Goal: Task Accomplishment & Management: Manage account settings

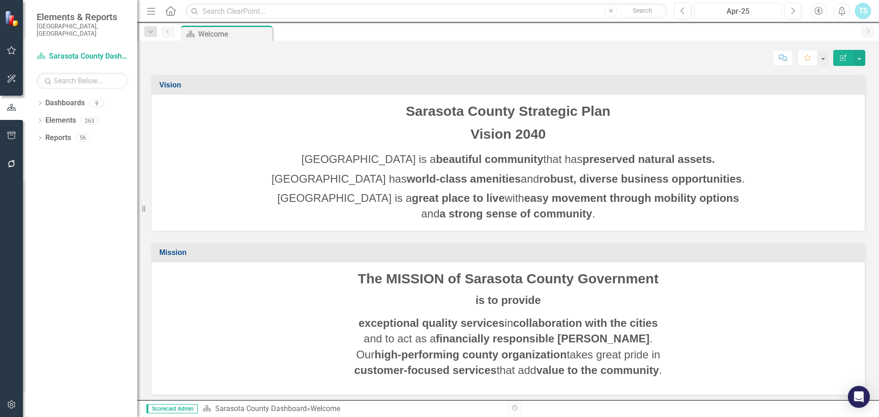
click at [736, 11] on div "Apr-25" at bounding box center [737, 11] width 81 height 11
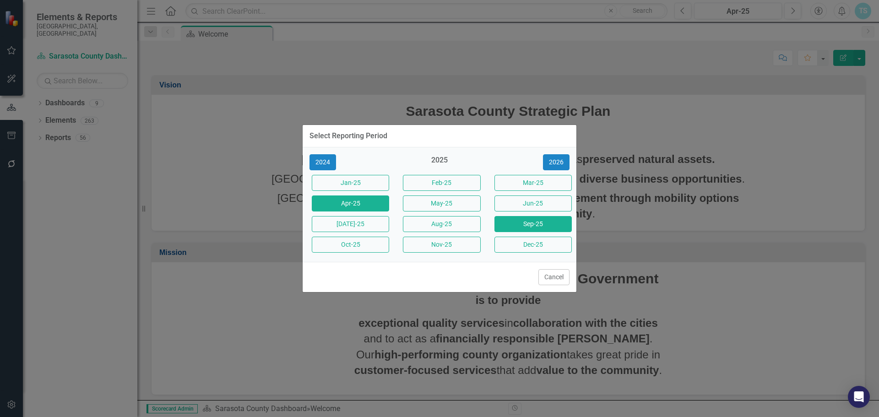
click at [540, 222] on button "Sep-25" at bounding box center [532, 224] width 77 height 16
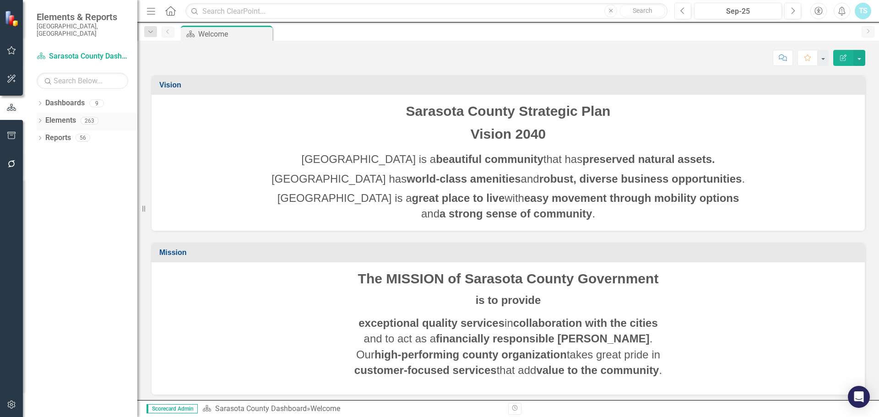
click at [38, 119] on icon "Dropdown" at bounding box center [40, 121] width 6 height 5
click at [68, 150] on link "Action Actions" at bounding box center [68, 155] width 37 height 11
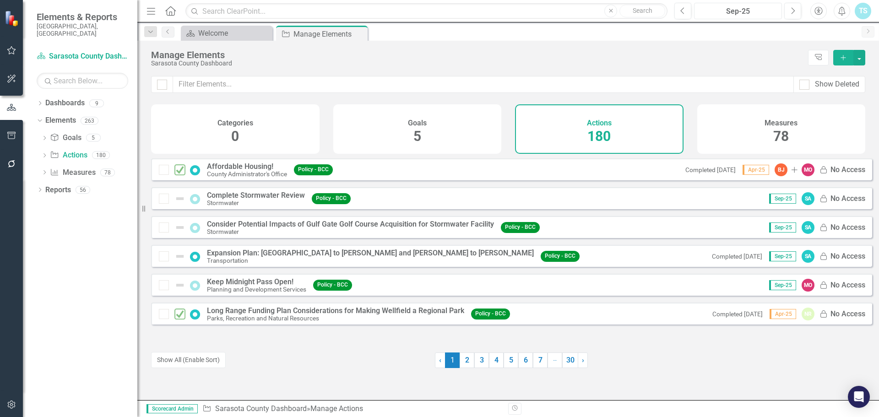
click at [759, 12] on div "Sep-25" at bounding box center [737, 11] width 81 height 11
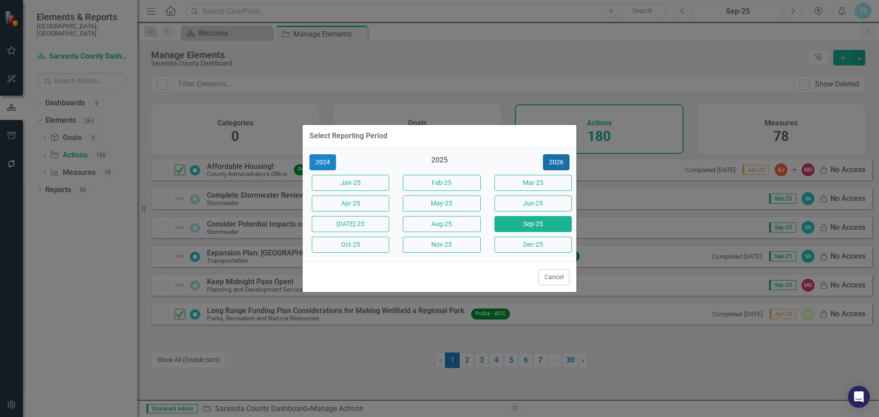
click at [563, 161] on button "2026" at bounding box center [556, 162] width 27 height 16
click at [536, 70] on div "Select Reporting Period 2025 2026 2027 Jan-26 Feb-26 Mar-26 Apr-26 May-26 Jun-2…" at bounding box center [439, 208] width 275 height 417
click at [357, 179] on button "Jan-26" at bounding box center [350, 183] width 77 height 16
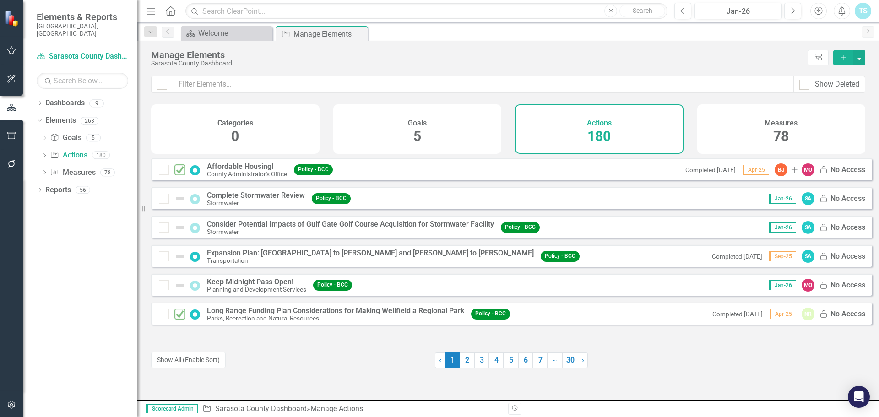
click at [271, 277] on div "Affordable Housing! County Administrator's Office Policy - BCC Completed 4/24/2…" at bounding box center [511, 241] width 721 height 166
click at [265, 286] on div "Keep Midnight Pass Open!" at bounding box center [256, 282] width 99 height 8
click at [680, 9] on button "Previous" at bounding box center [682, 11] width 17 height 16
click at [685, 11] on icon "Previous" at bounding box center [682, 11] width 5 height 8
click at [211, 358] on button "Show All (Enable Sort)" at bounding box center [188, 360] width 75 height 16
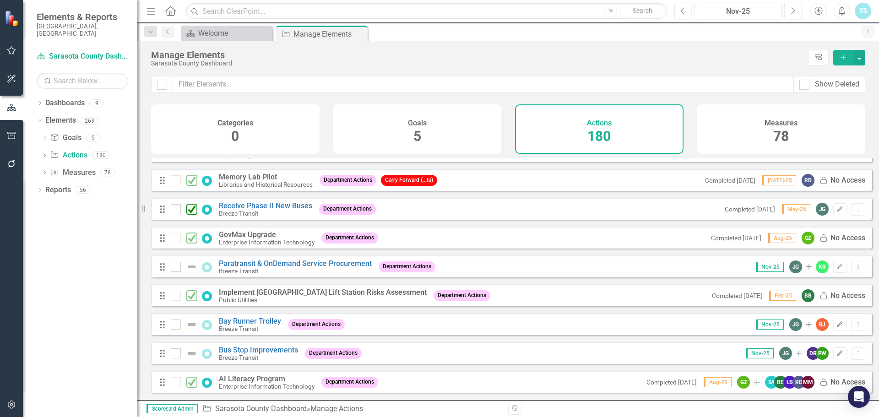
scroll to position [1373, 0]
click at [234, 211] on link "Receive Phase II New Buses" at bounding box center [265, 206] width 93 height 9
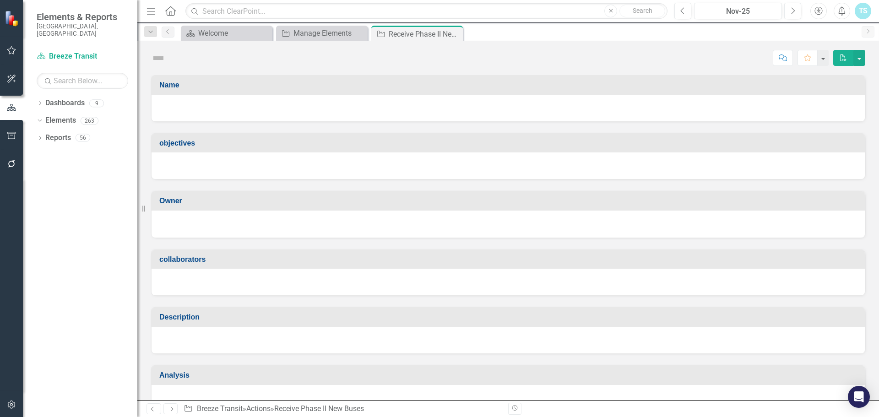
checkbox input "true"
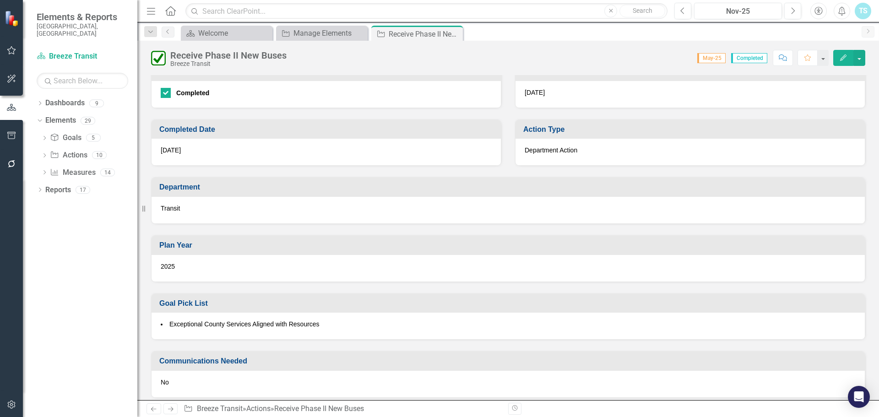
scroll to position [458, 0]
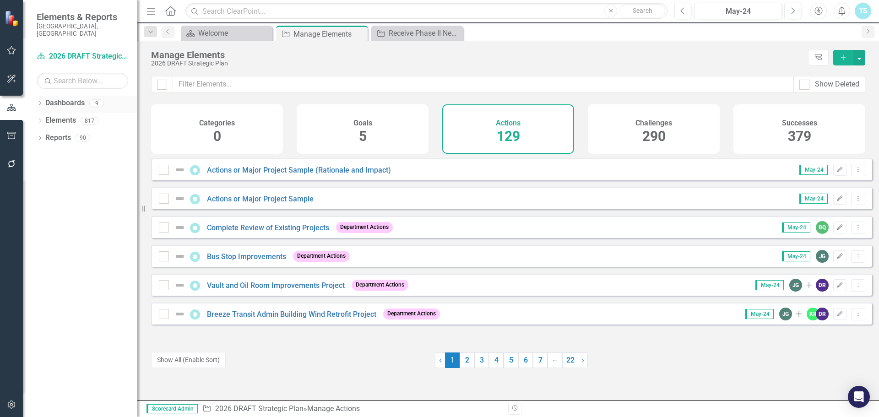
click at [43, 102] on icon "Dropdown" at bounding box center [40, 104] width 6 height 5
click at [860, 8] on div "TS" at bounding box center [863, 11] width 16 height 16
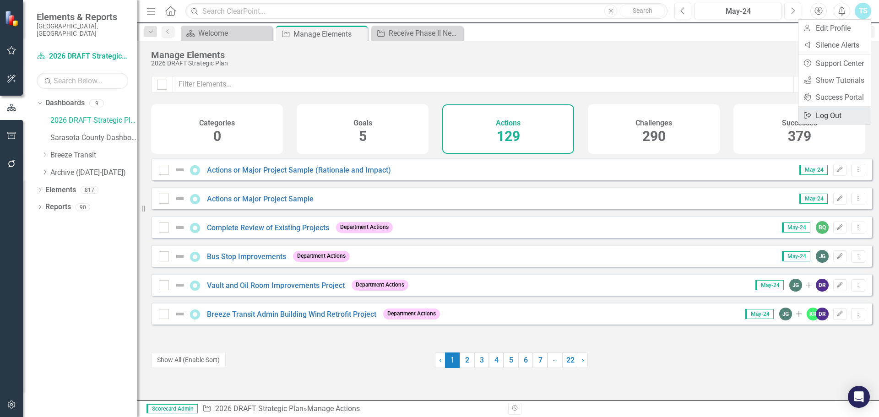
click at [828, 114] on link "Logout Log Out" at bounding box center [834, 115] width 72 height 17
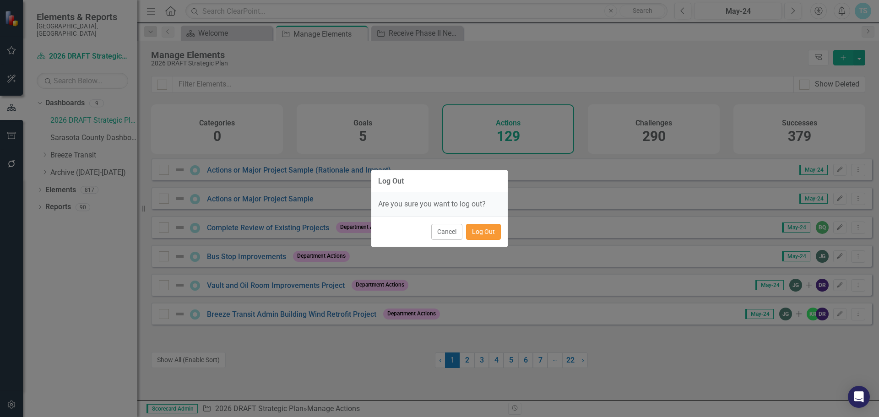
click at [479, 234] on button "Log Out" at bounding box center [483, 232] width 35 height 16
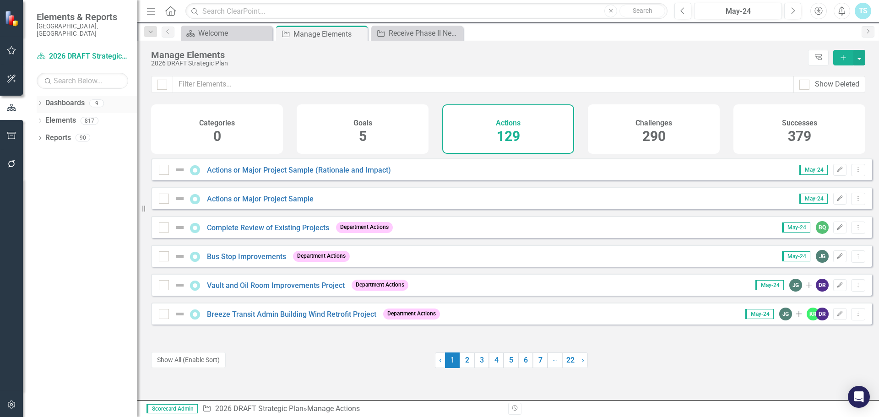
click at [43, 102] on icon "Dropdown" at bounding box center [40, 104] width 6 height 5
click at [857, 15] on div "TS" at bounding box center [863, 11] width 16 height 16
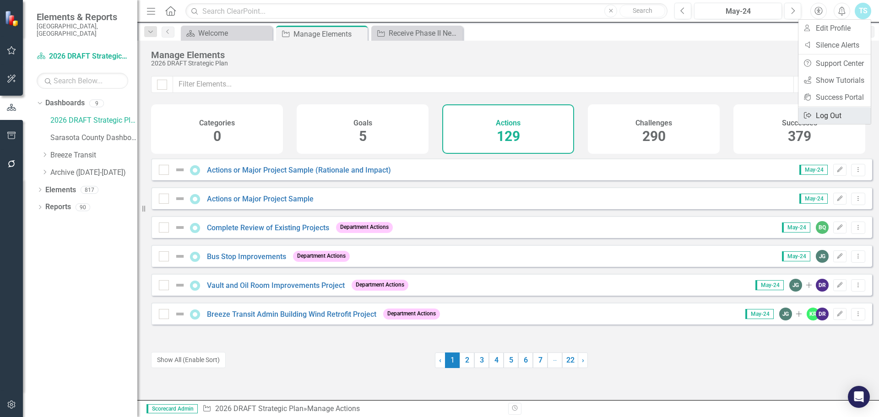
click at [823, 120] on link "Logout Log Out" at bounding box center [834, 115] width 72 height 17
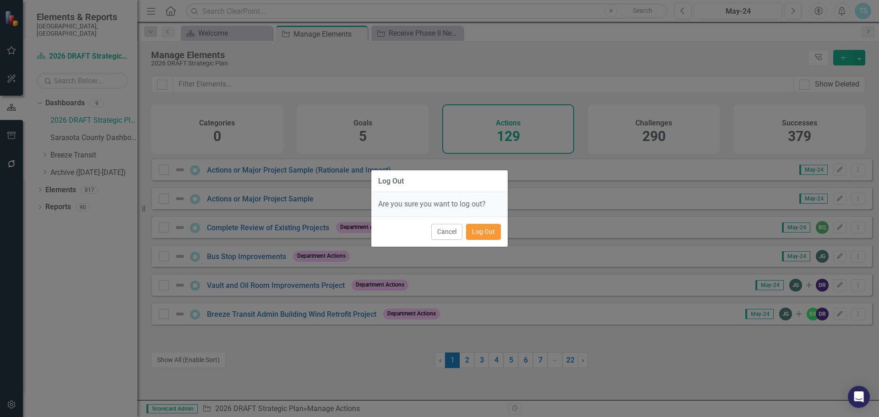
click at [476, 232] on button "Log Out" at bounding box center [483, 232] width 35 height 16
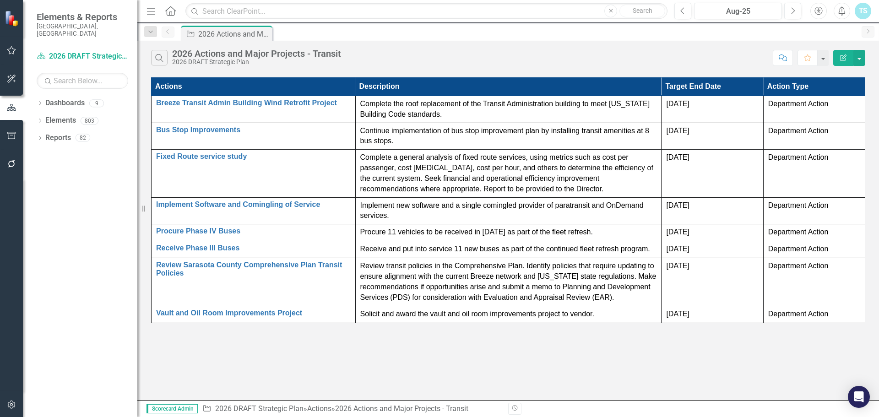
click at [382, 44] on div "Search 2026 Actions and Major Projects - Transit 2026 DRAFT Strategic Plan Comm…" at bounding box center [507, 56] width 741 height 30
click at [222, 32] on div "2026 Actions and Major Projects - Transit" at bounding box center [228, 33] width 60 height 11
click at [38, 102] on icon "Dropdown" at bounding box center [40, 104] width 6 height 5
click at [38, 188] on icon "Dropdown" at bounding box center [40, 190] width 6 height 5
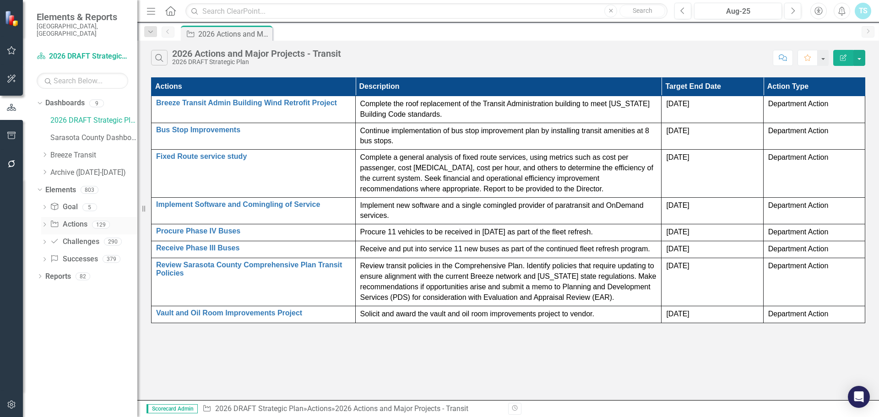
click at [75, 219] on link "Action Actions" at bounding box center [68, 224] width 37 height 11
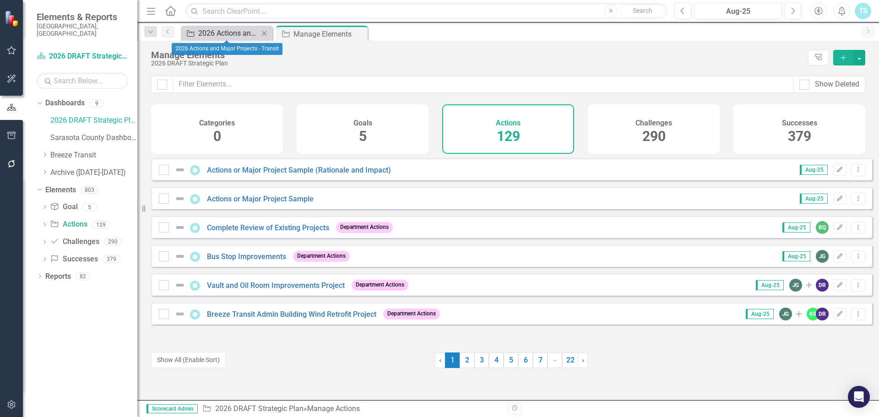
click at [233, 35] on div "2026 Actions and Major Projects - Transit" at bounding box center [228, 32] width 60 height 11
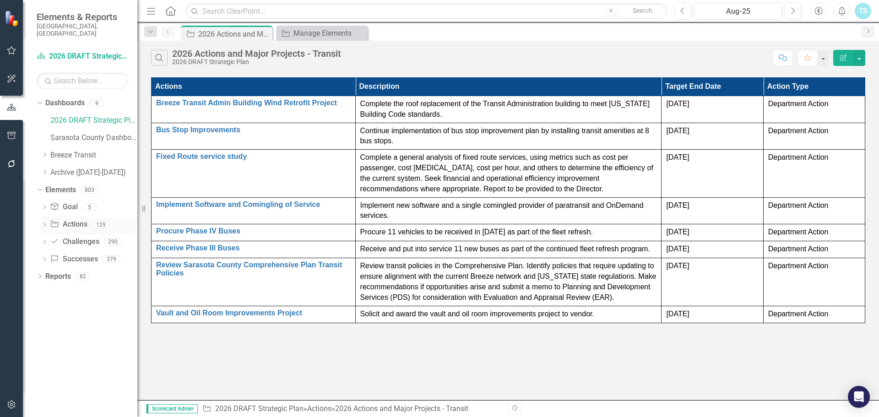
click at [44, 223] on icon "Dropdown" at bounding box center [44, 225] width 6 height 5
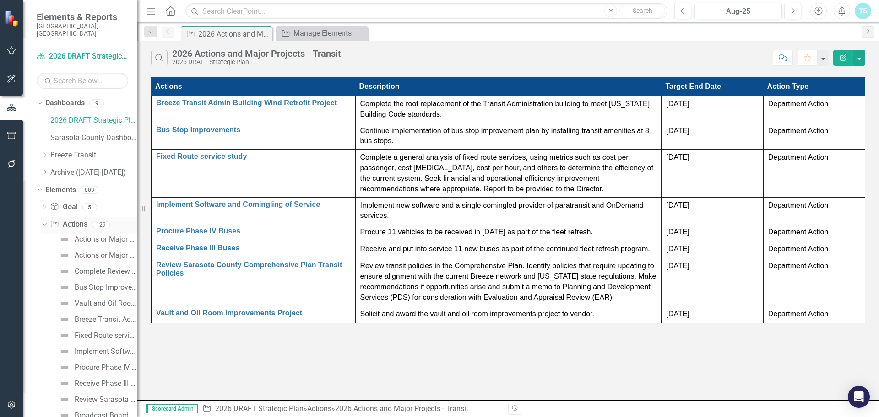
click at [44, 221] on icon "Dropdown" at bounding box center [43, 224] width 5 height 6
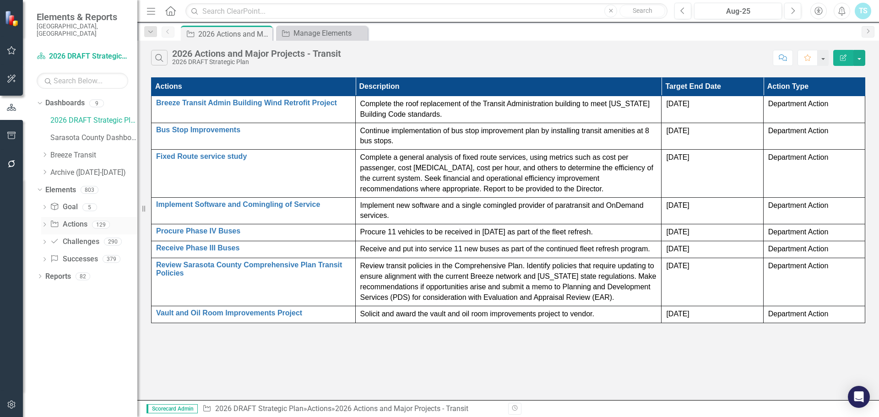
click at [43, 223] on icon "Dropdown" at bounding box center [44, 225] width 6 height 5
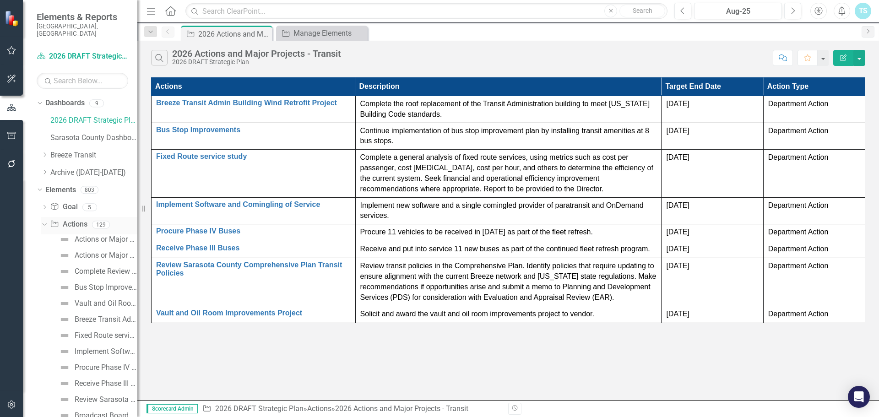
click at [75, 219] on link "Action Actions" at bounding box center [68, 224] width 37 height 11
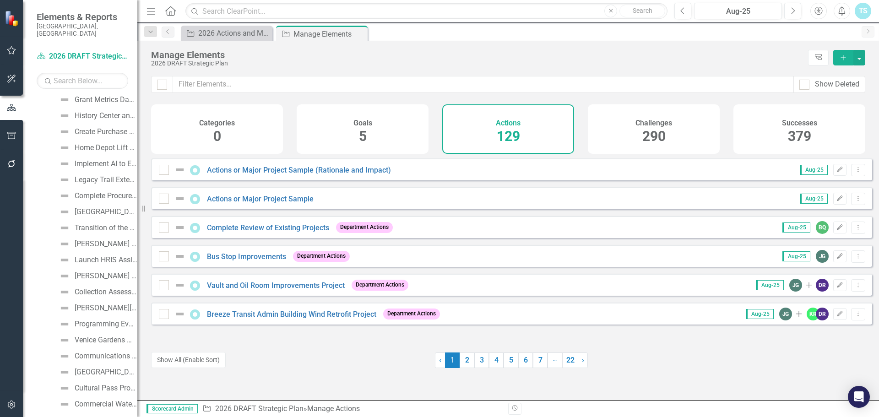
scroll to position [1282, 0]
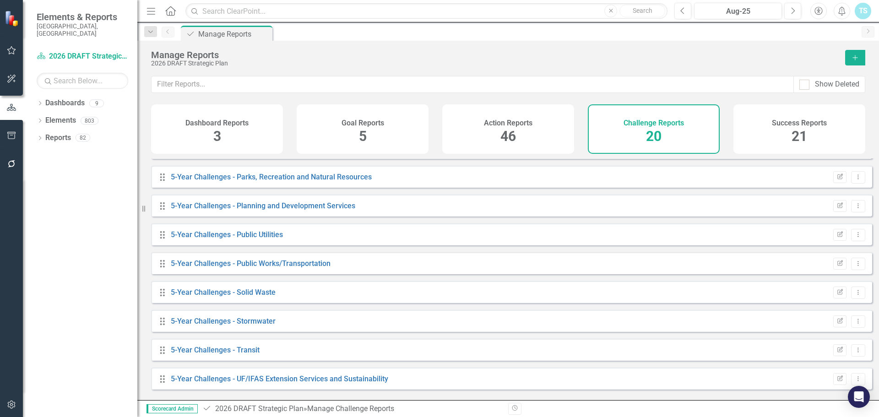
scroll to position [342, 0]
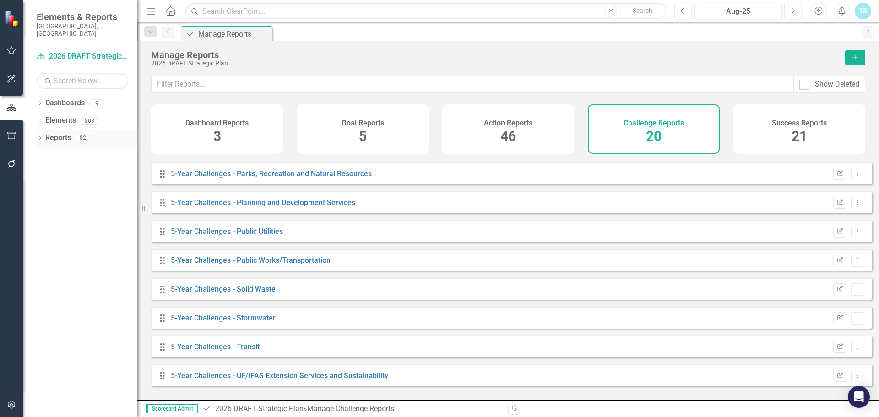
click at [40, 130] on div "Dropdown Reports 82" at bounding box center [87, 138] width 101 height 17
click at [49, 133] on link "Reports" at bounding box center [58, 138] width 26 height 11
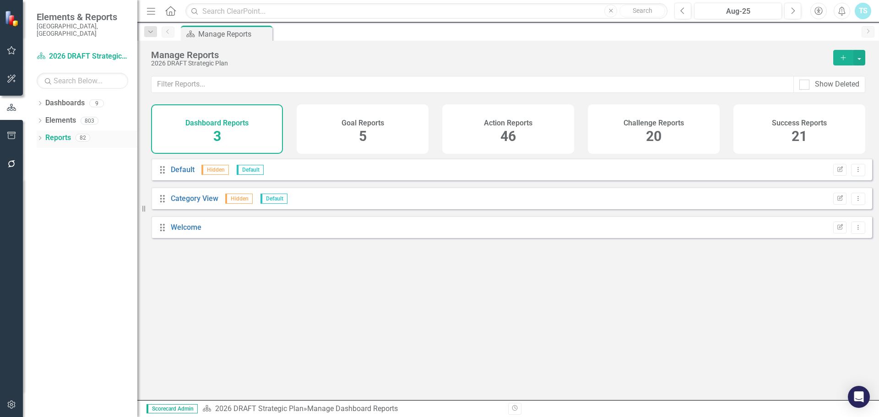
click at [41, 136] on icon "Dropdown" at bounding box center [40, 138] width 6 height 5
click at [74, 184] on link "Action Actions" at bounding box center [67, 189] width 37 height 11
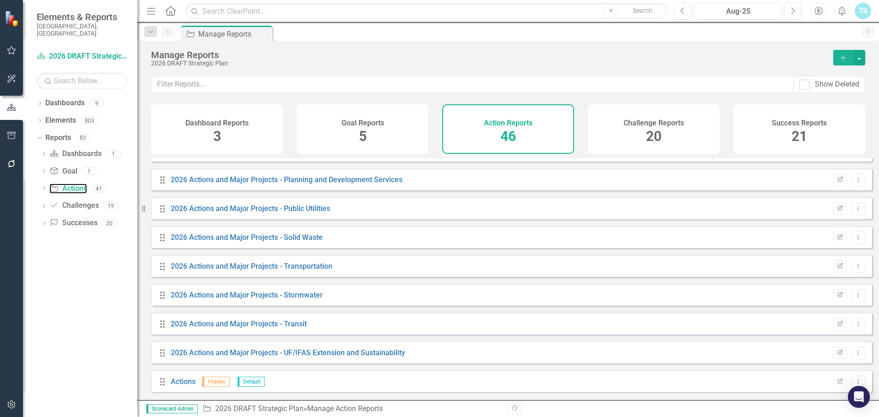
scroll to position [1092, 0]
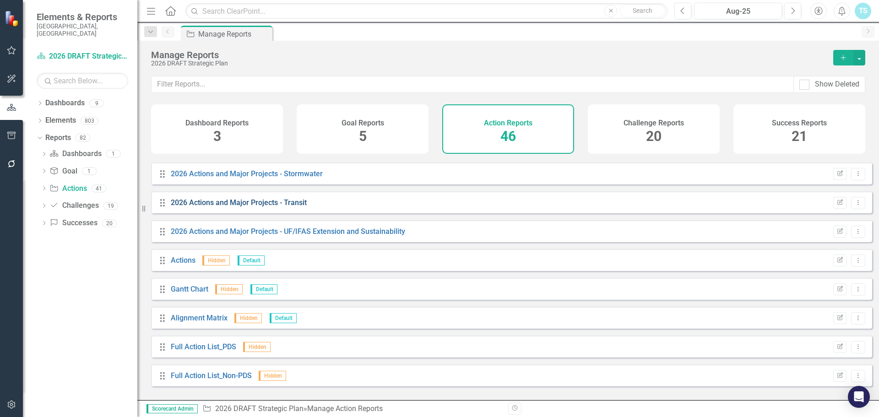
click at [296, 207] on link "2026 Actions and Major Projects - Transit" at bounding box center [239, 202] width 136 height 9
